Goal: Transaction & Acquisition: Purchase product/service

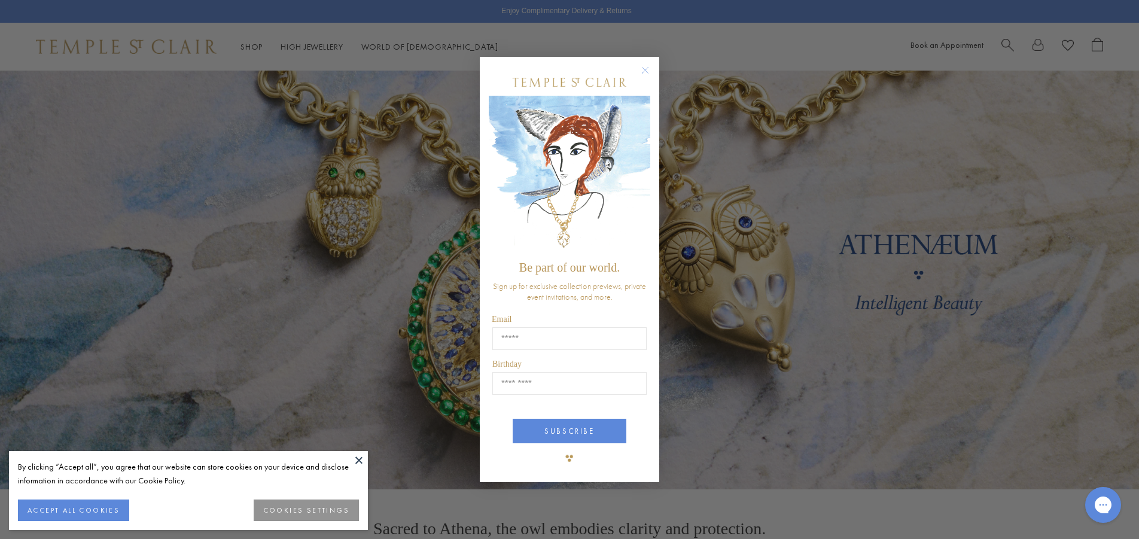
click at [646, 67] on circle "Close dialog" at bounding box center [645, 70] width 14 height 14
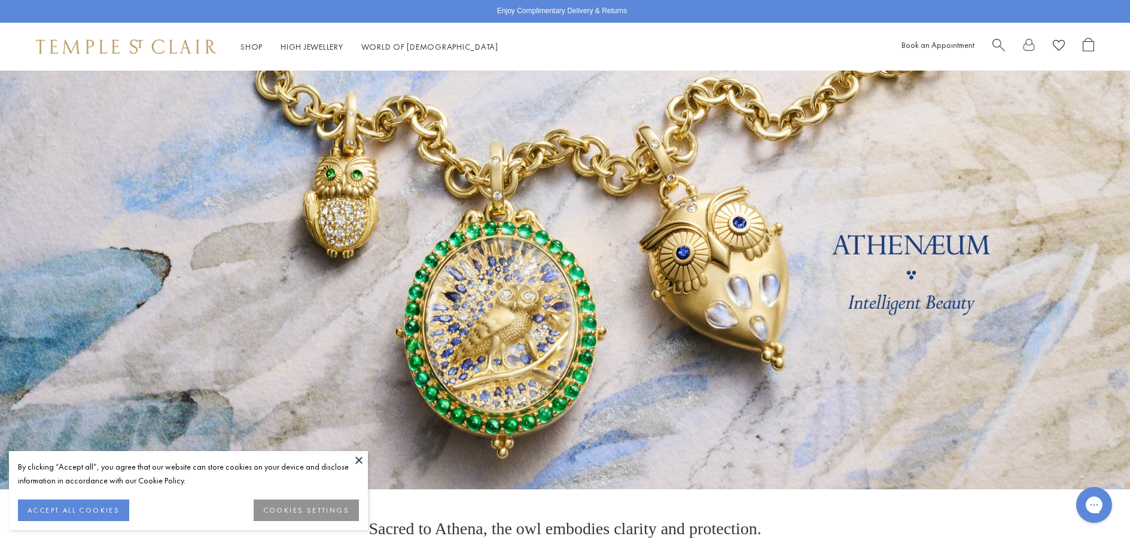
click at [97, 518] on button "ACCEPT ALL COOKIES" at bounding box center [73, 510] width 111 height 22
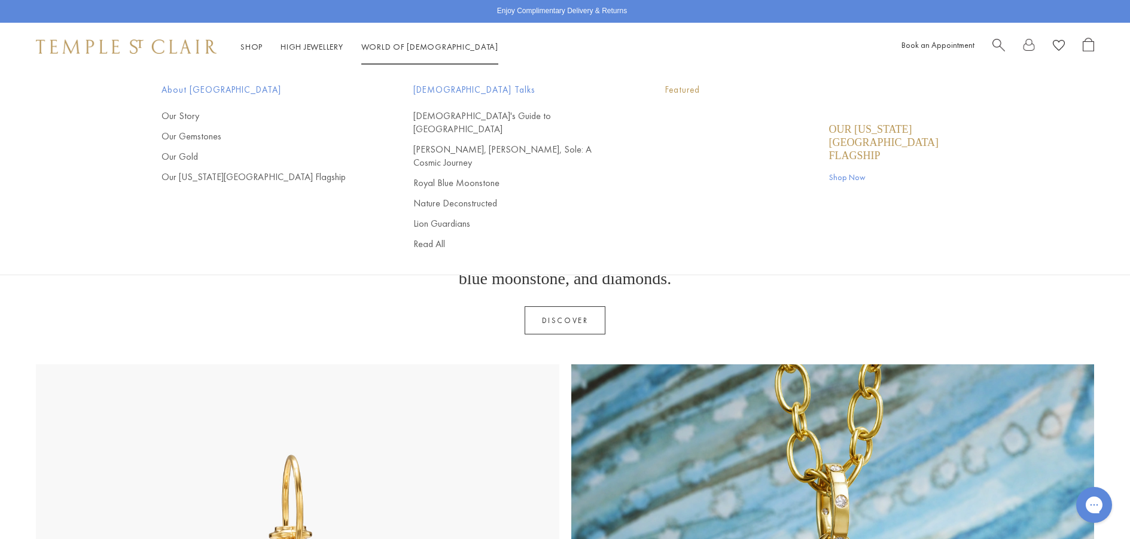
scroll to position [299, 0]
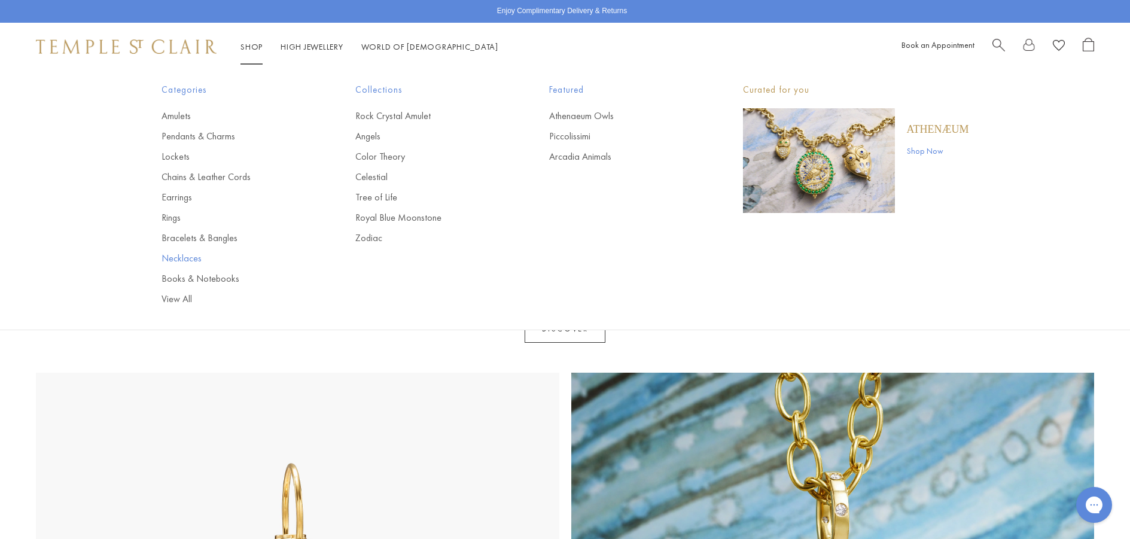
click at [188, 256] on link "Necklaces" at bounding box center [234, 258] width 146 height 13
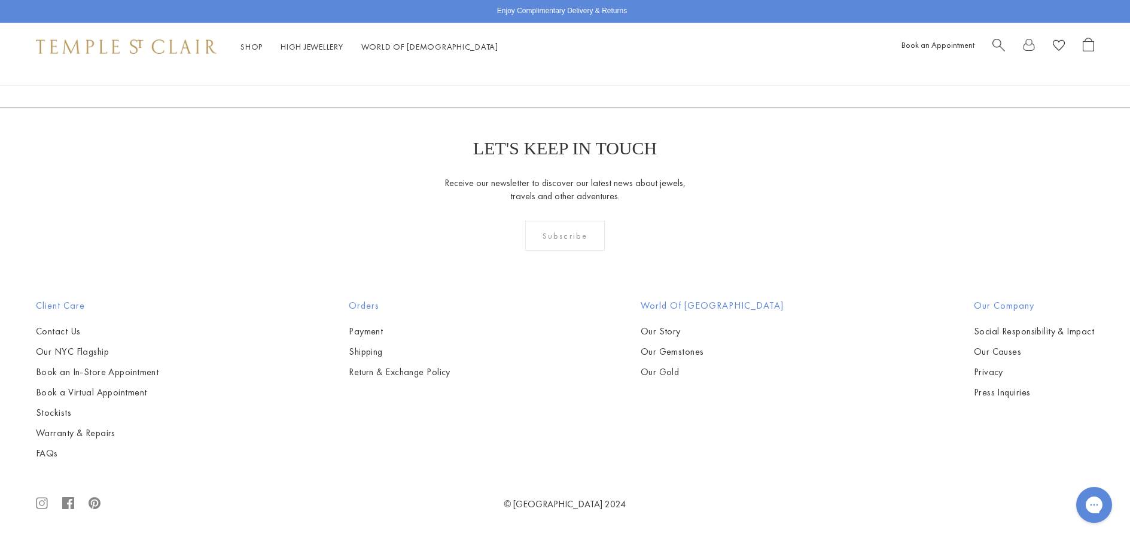
scroll to position [3887, 0]
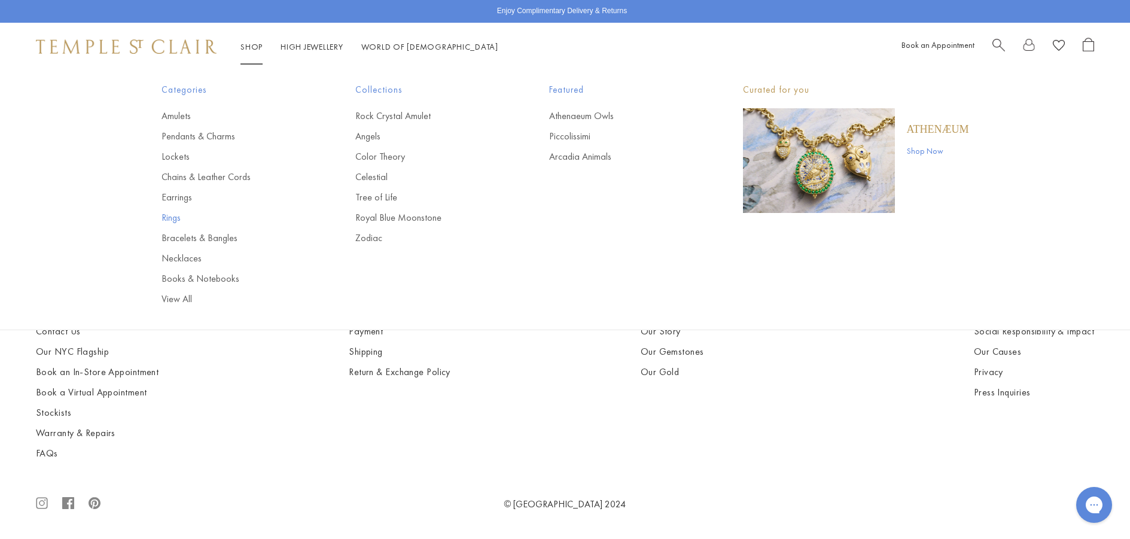
click at [172, 216] on link "Rings" at bounding box center [234, 217] width 146 height 13
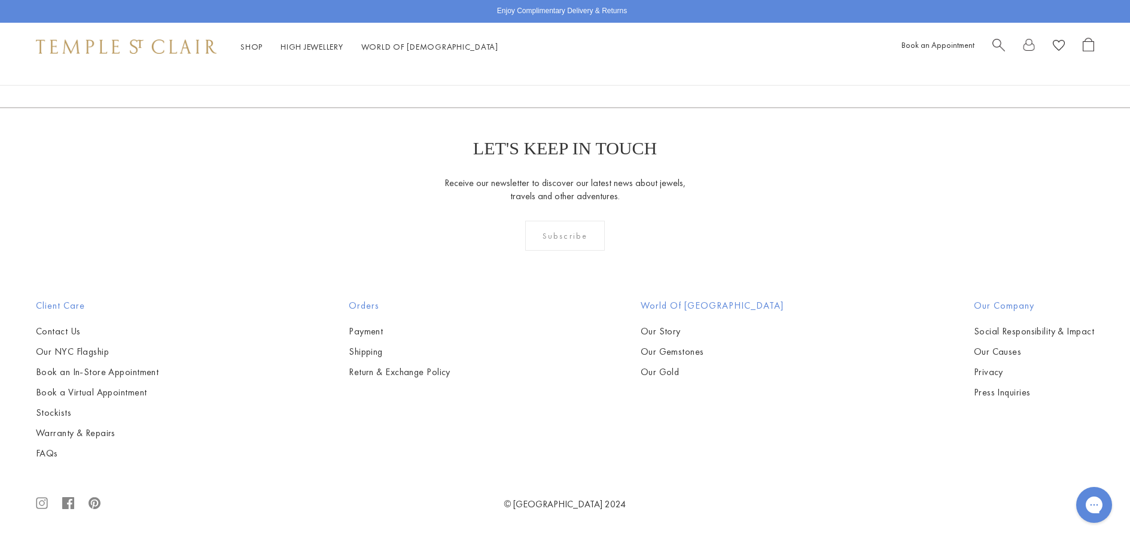
scroll to position [5142, 0]
click at [0, 0] on img at bounding box center [0, 0] width 0 height 0
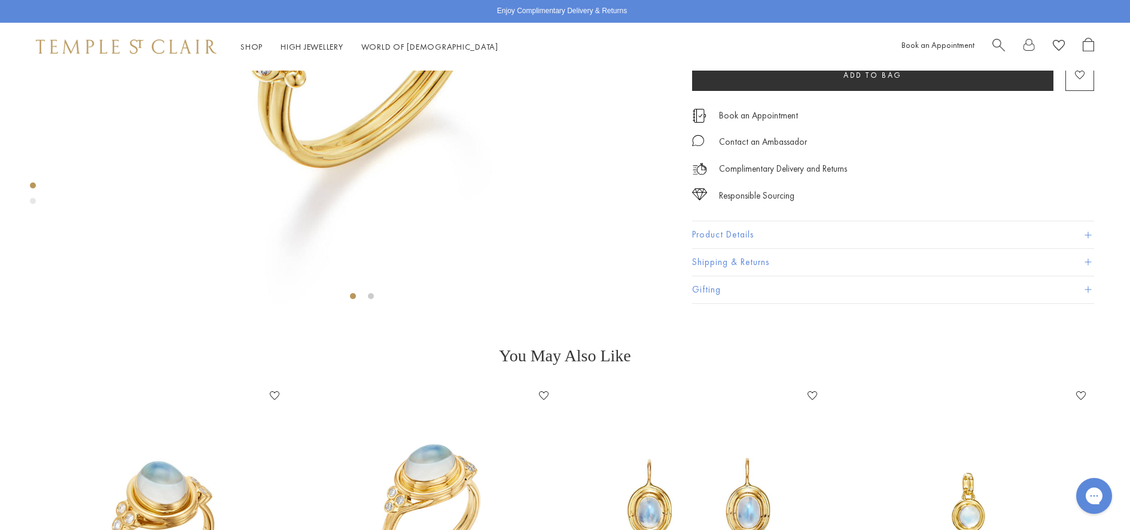
scroll to position [728, 0]
